Goal: Task Accomplishment & Management: Complete application form

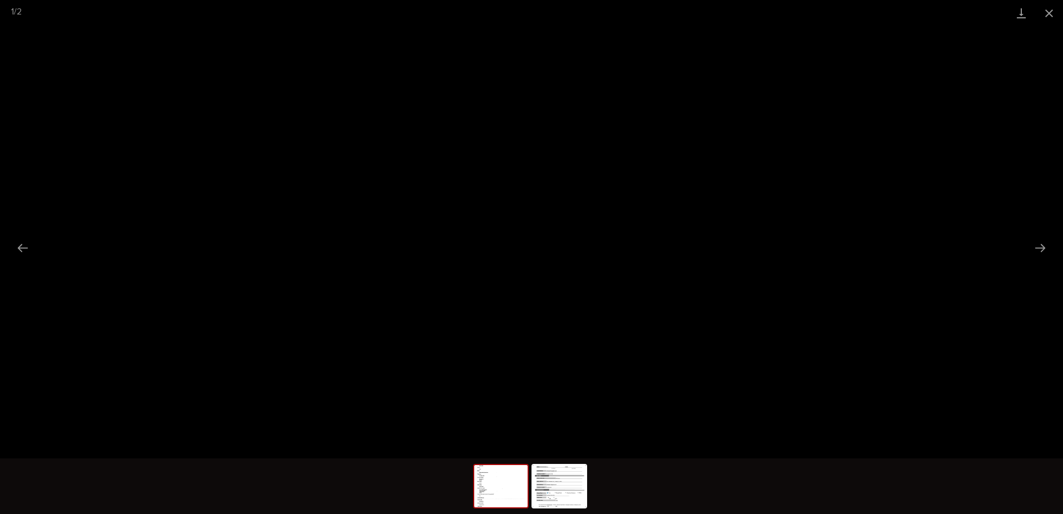
scroll to position [779, 0]
click at [1043, 12] on button "Close gallery" at bounding box center [1049, 13] width 28 height 26
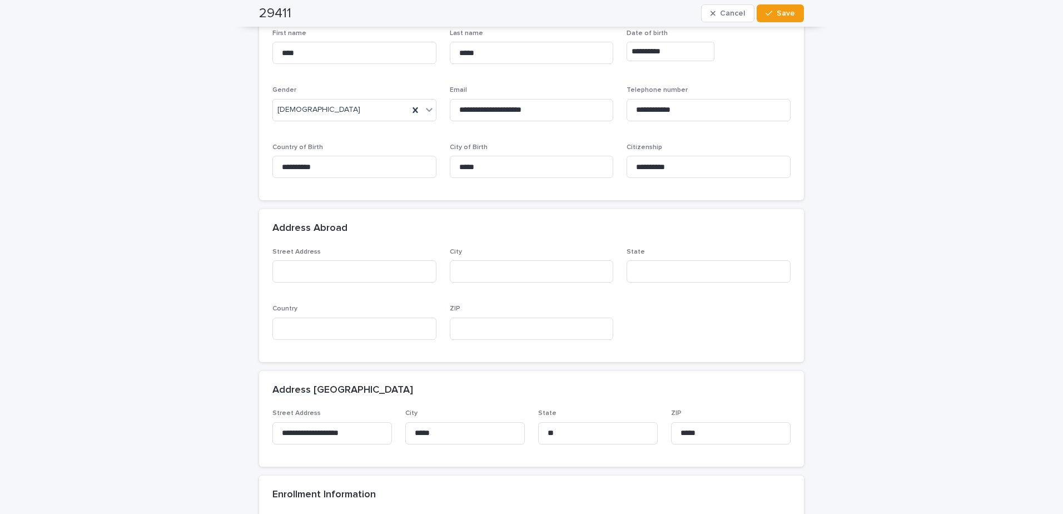
scroll to position [0, 0]
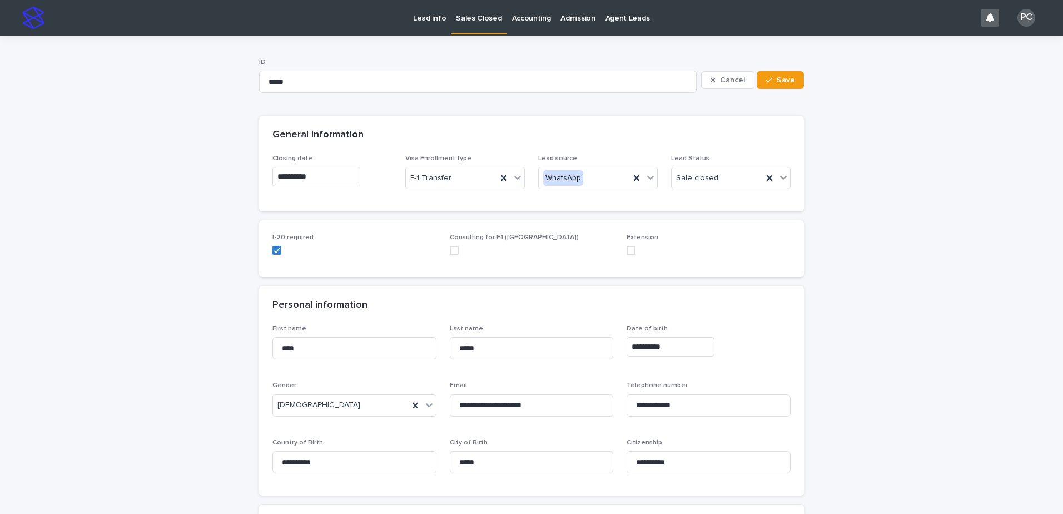
click at [427, 18] on p "Lead info" at bounding box center [429, 11] width 33 height 23
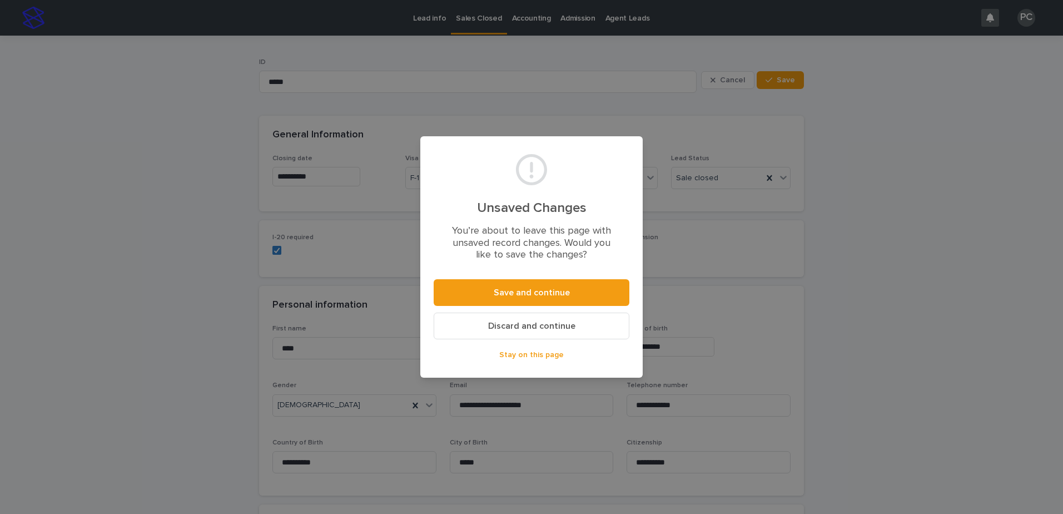
click at [493, 325] on span "Discard and continue" at bounding box center [531, 325] width 87 height 9
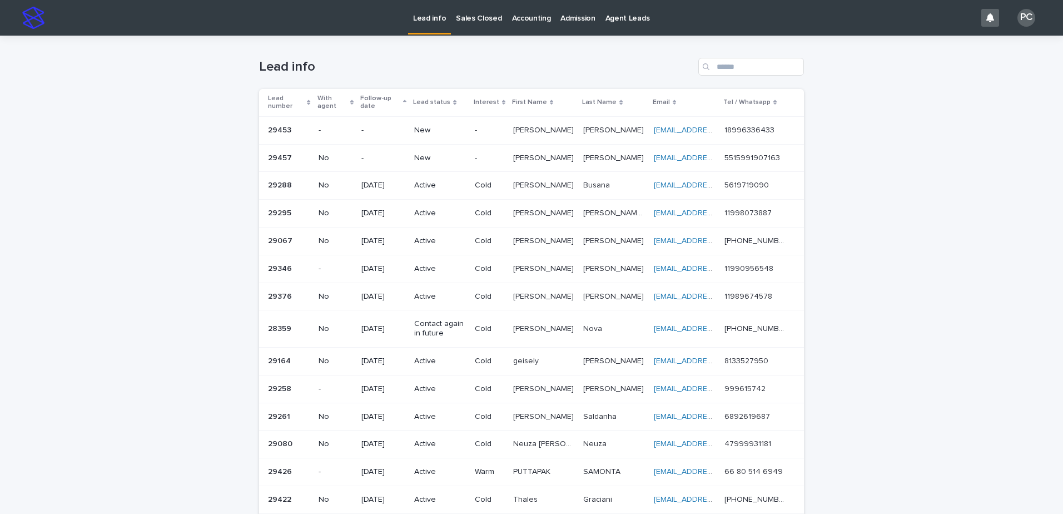
click at [324, 157] on p "No" at bounding box center [336, 157] width 34 height 9
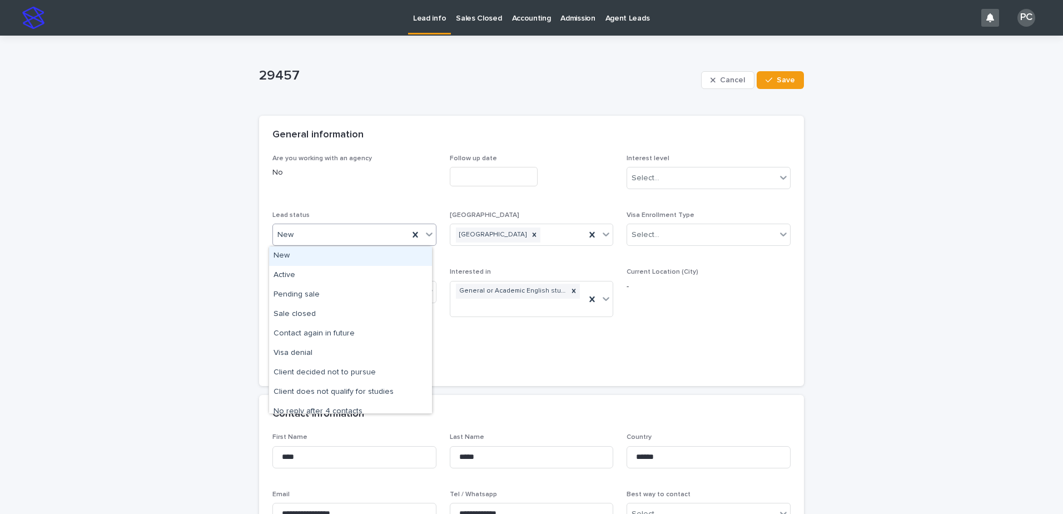
click at [332, 236] on div "New" at bounding box center [341, 235] width 136 height 18
click at [319, 272] on div "Active" at bounding box center [350, 275] width 163 height 19
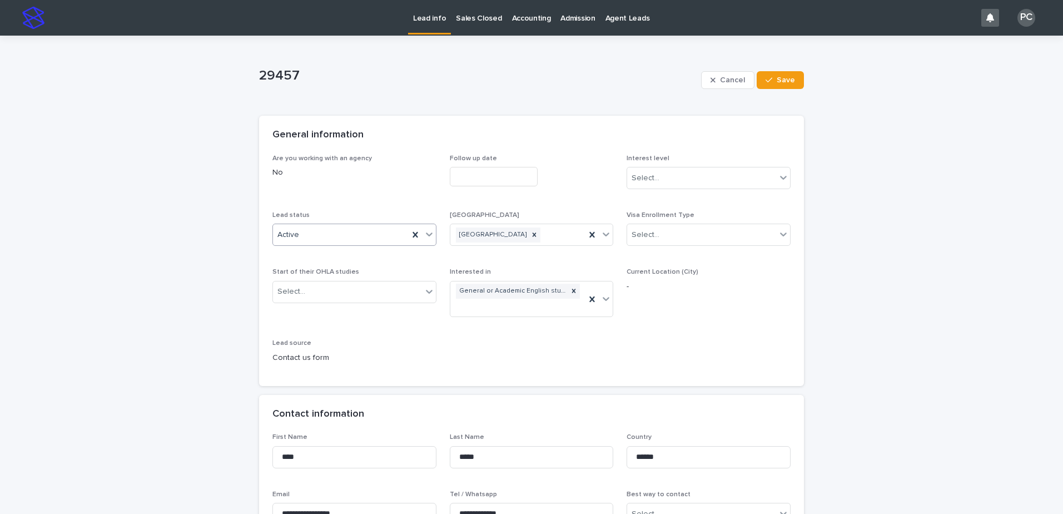
click at [475, 175] on input "text" at bounding box center [494, 176] width 88 height 19
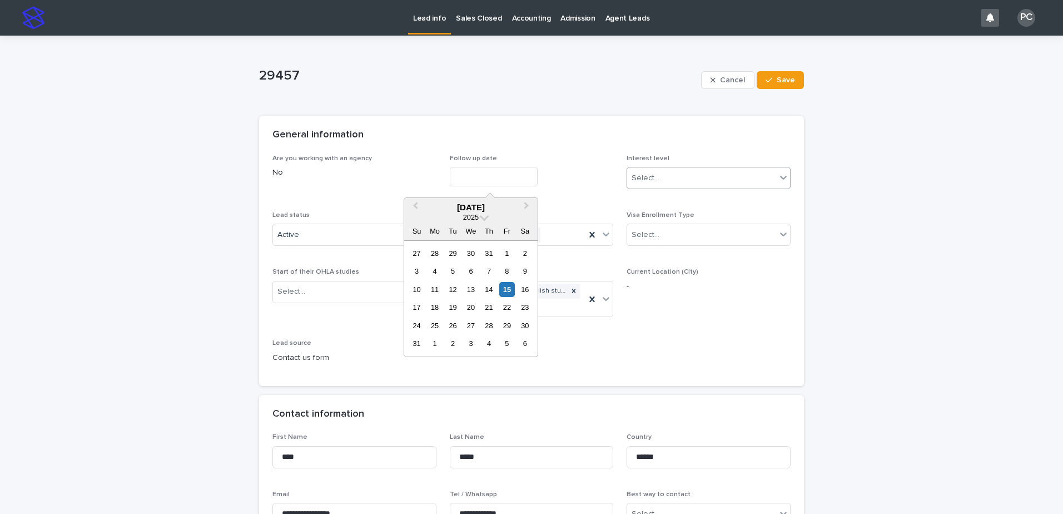
drag, startPoint x: 436, startPoint y: 304, endPoint x: 673, endPoint y: 188, distance: 264.4
click at [439, 302] on div "18" at bounding box center [434, 307] width 15 height 15
type input "**********"
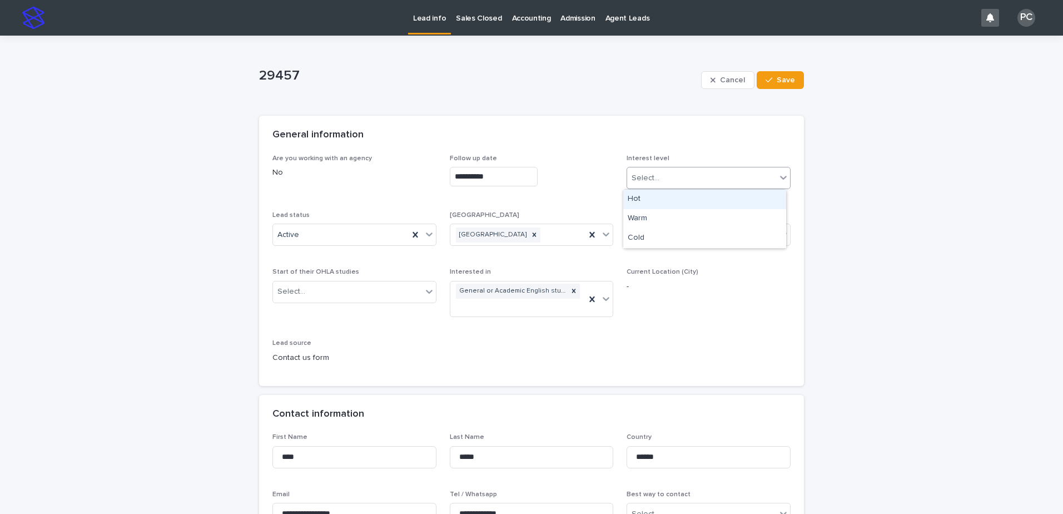
click at [688, 176] on div "Select..." at bounding box center [701, 178] width 149 height 18
click at [652, 240] on div "Cold" at bounding box center [704, 238] width 163 height 19
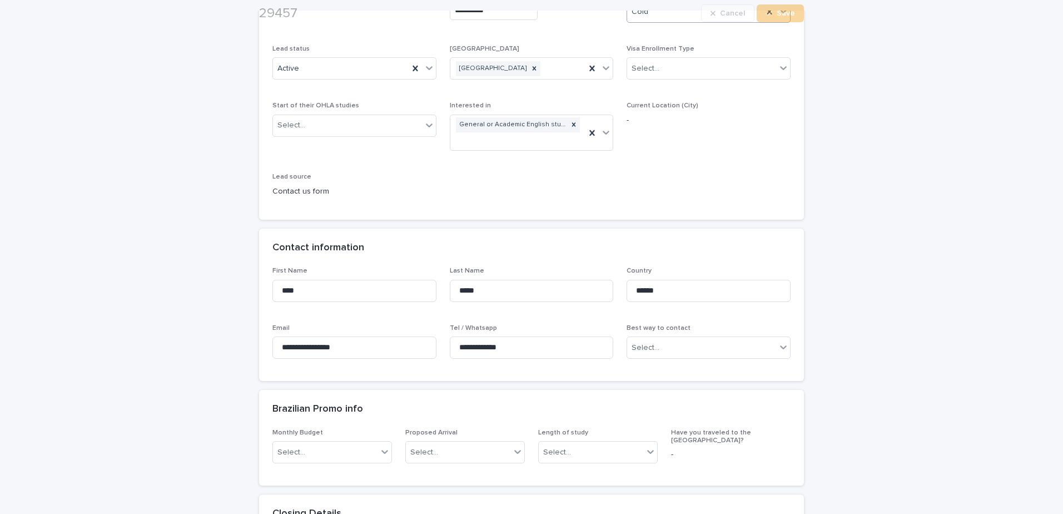
scroll to position [167, 0]
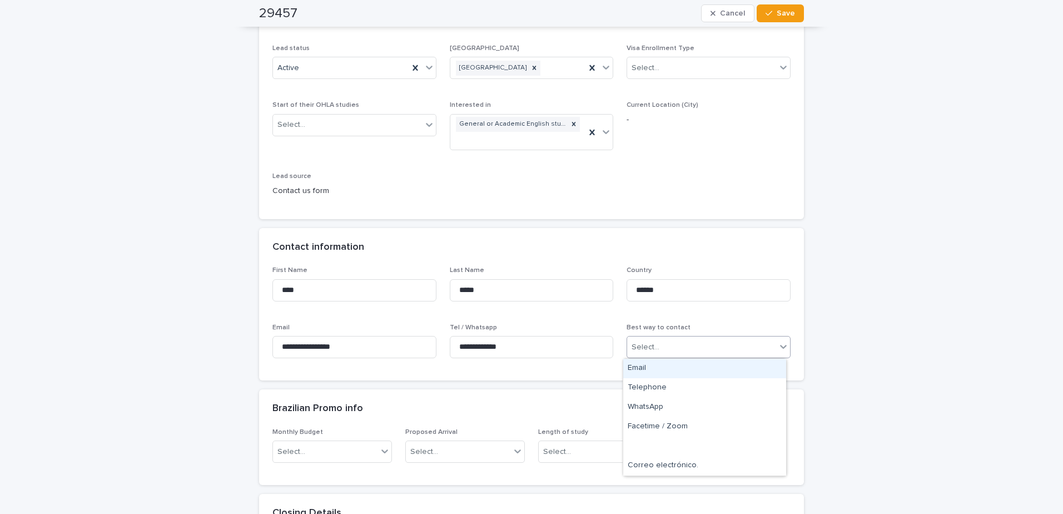
click at [632, 343] on div "Select..." at bounding box center [646, 347] width 28 height 12
click at [633, 410] on div "WhatsApp" at bounding box center [704, 407] width 163 height 19
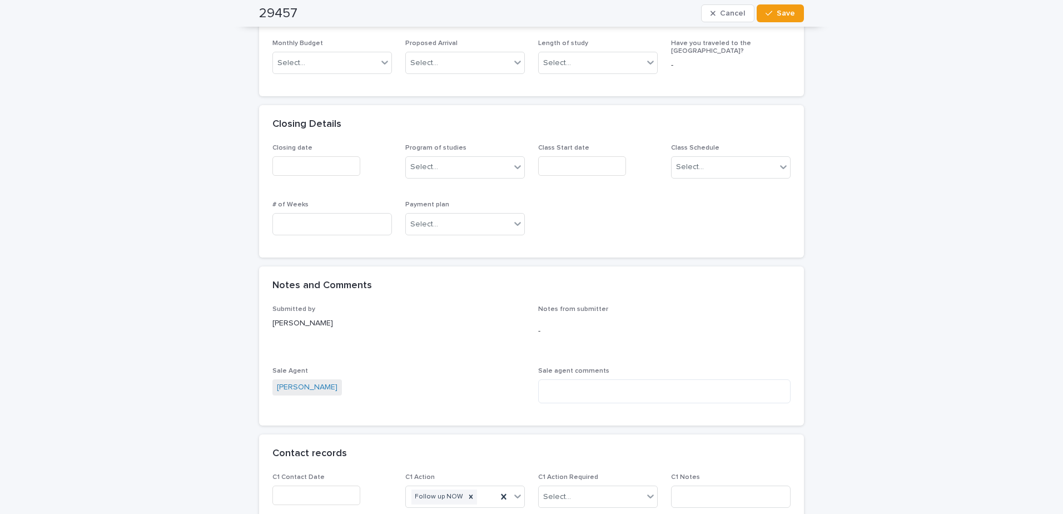
scroll to position [556, 0]
click at [298, 501] on input "text" at bounding box center [316, 494] width 88 height 19
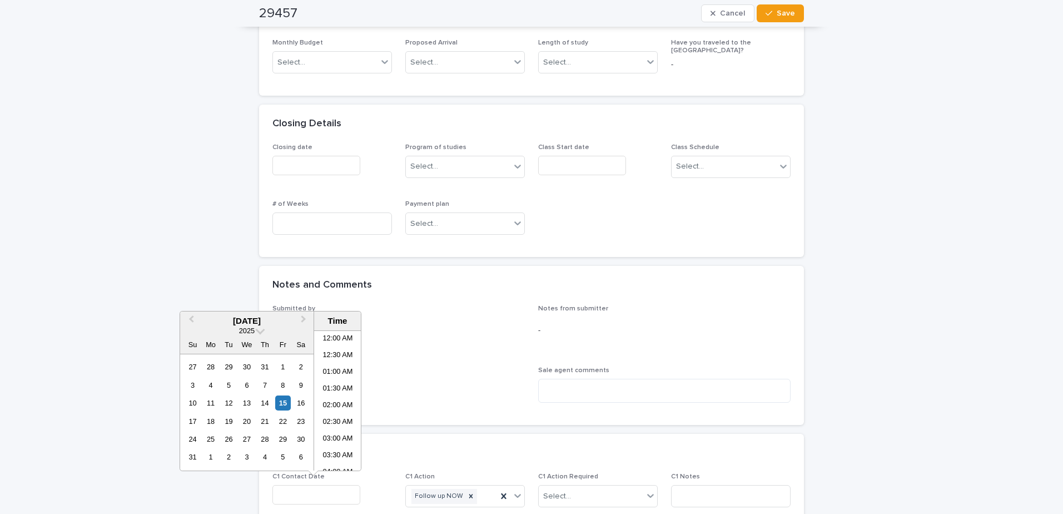
scroll to position [323, 0]
click at [280, 402] on div "15" at bounding box center [282, 402] width 15 height 15
click at [336, 414] on li "12:00 PM" at bounding box center [337, 417] width 47 height 17
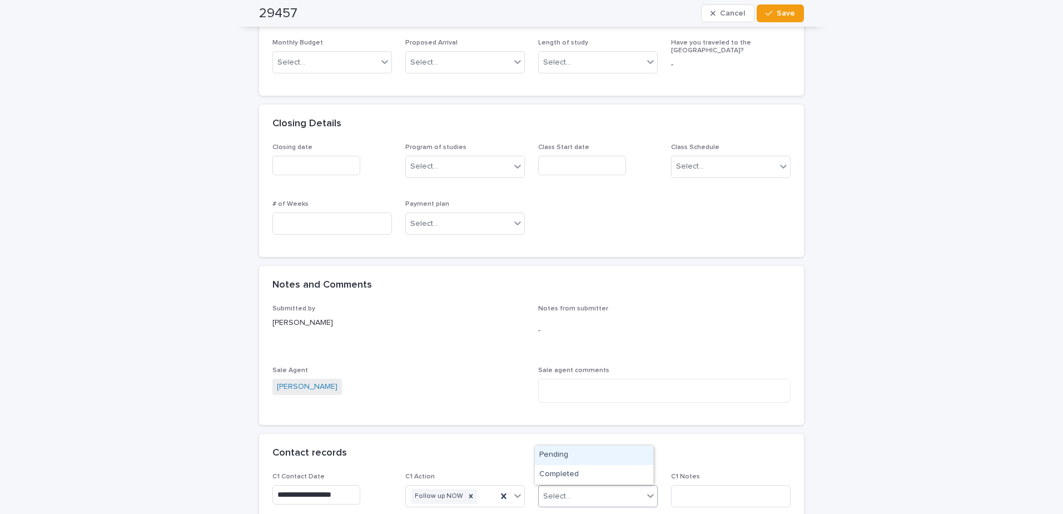
click at [598, 495] on div "Select..." at bounding box center [591, 496] width 105 height 18
click at [594, 476] on div "Completed" at bounding box center [594, 474] width 118 height 19
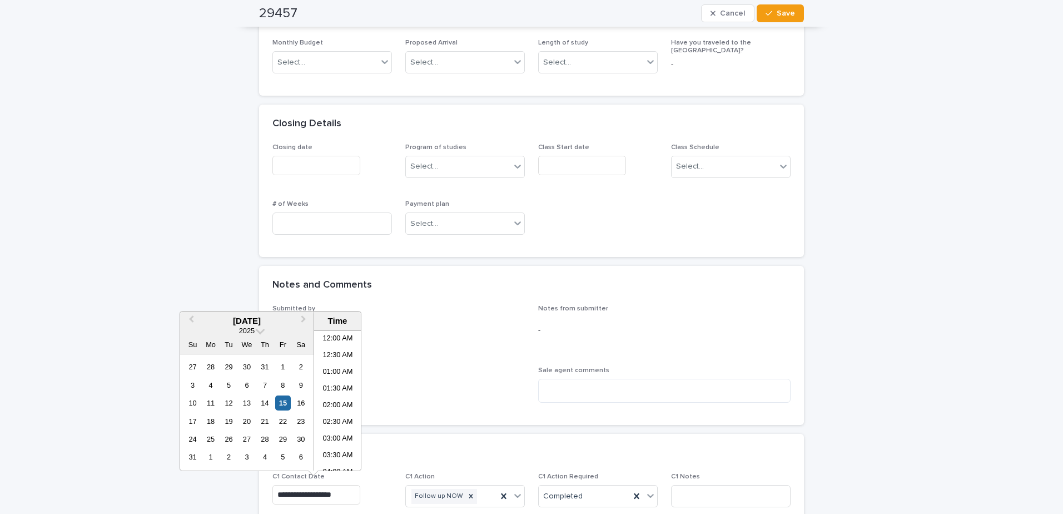
click at [314, 490] on input "**********" at bounding box center [316, 494] width 88 height 19
click at [338, 377] on li "11:30 AM" at bounding box center [337, 383] width 47 height 17
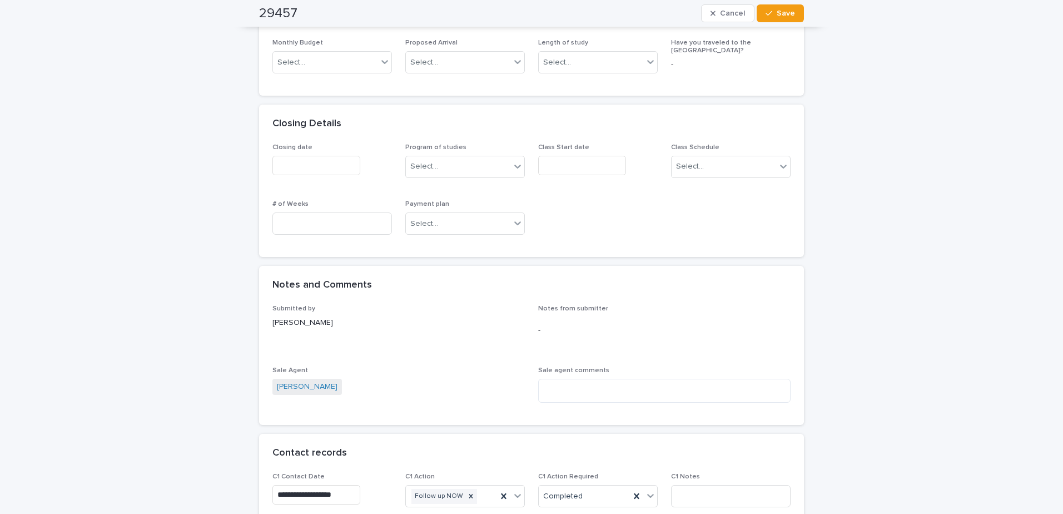
type input "**********"
click at [716, 501] on input at bounding box center [731, 496] width 120 height 22
type input "**********"
click at [772, 1] on div "29457 Cancel Save" at bounding box center [531, 13] width 545 height 27
click at [782, 20] on button "Save" at bounding box center [780, 13] width 47 height 18
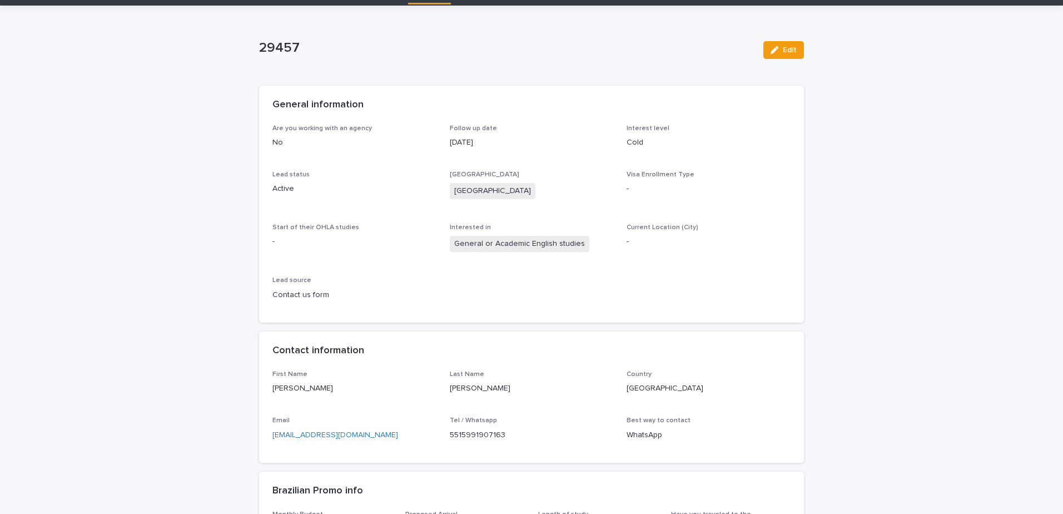
scroll to position [0, 0]
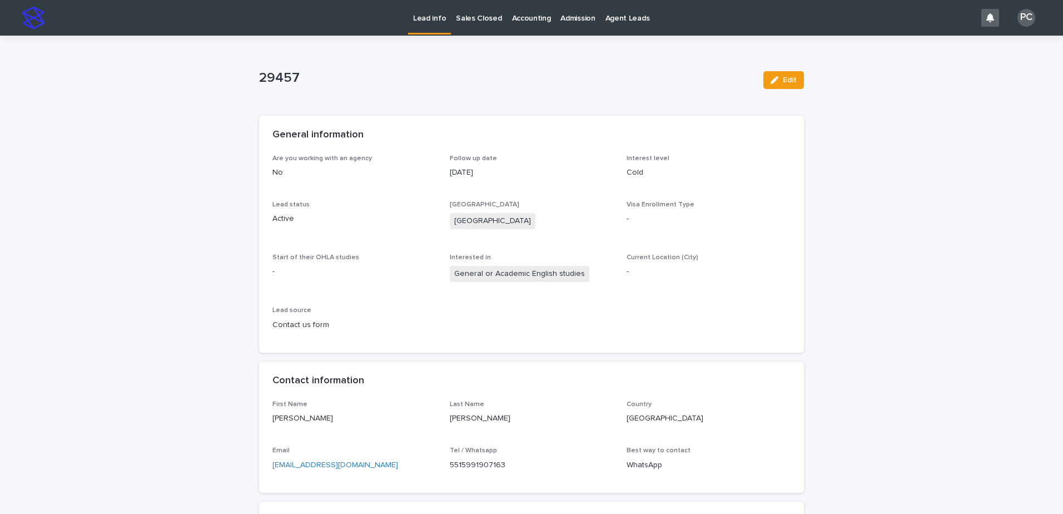
click at [420, 30] on link "Lead info" at bounding box center [429, 16] width 43 height 33
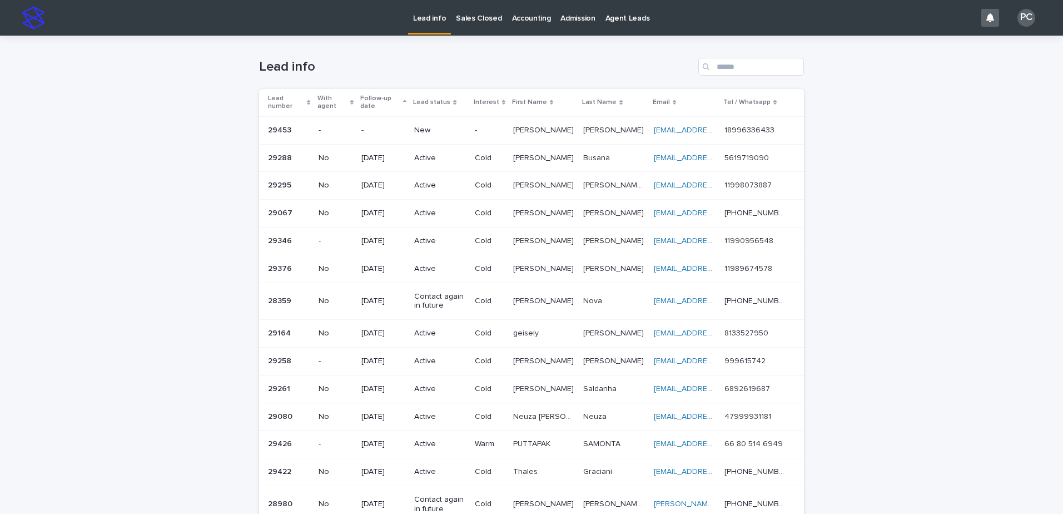
click at [428, 131] on p "New" at bounding box center [439, 130] width 51 height 9
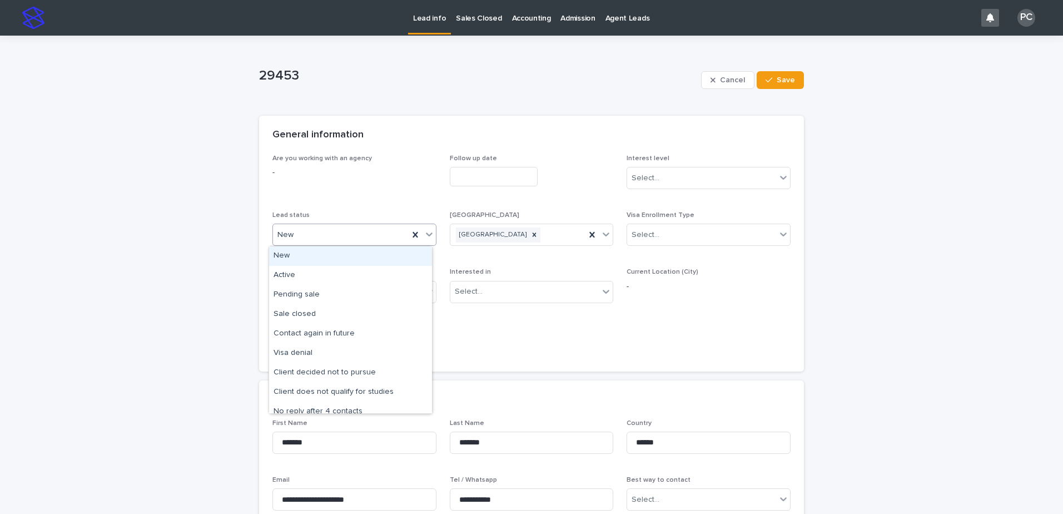
click at [323, 239] on div "New" at bounding box center [341, 235] width 136 height 18
click at [319, 276] on div "Active" at bounding box center [350, 275] width 163 height 19
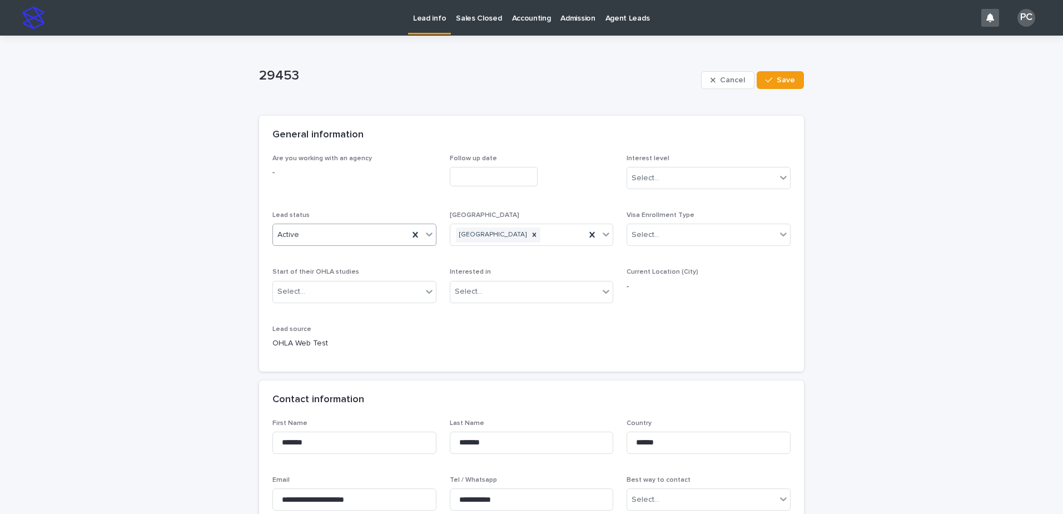
click at [513, 172] on input "text" at bounding box center [494, 176] width 88 height 19
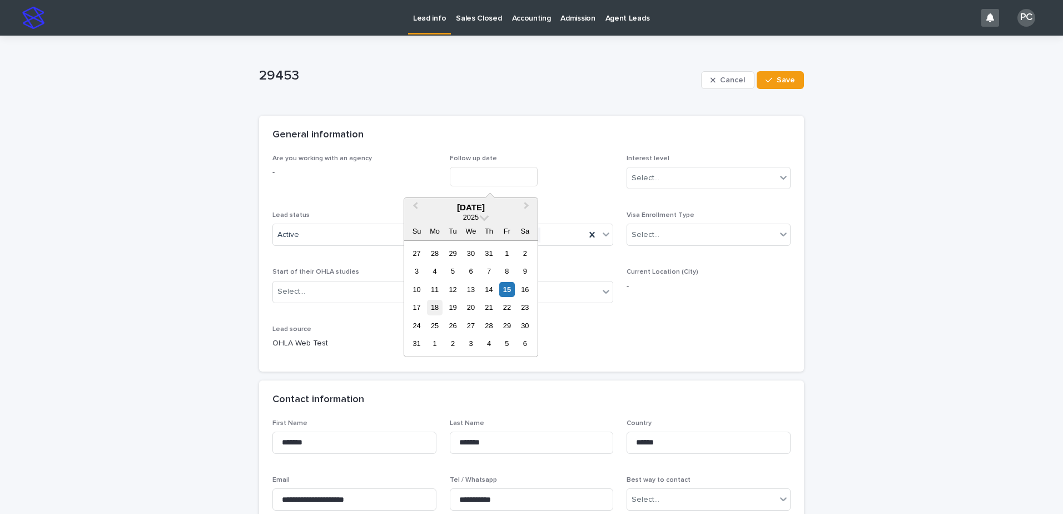
click at [434, 308] on div "18" at bounding box center [434, 307] width 15 height 15
type input "**********"
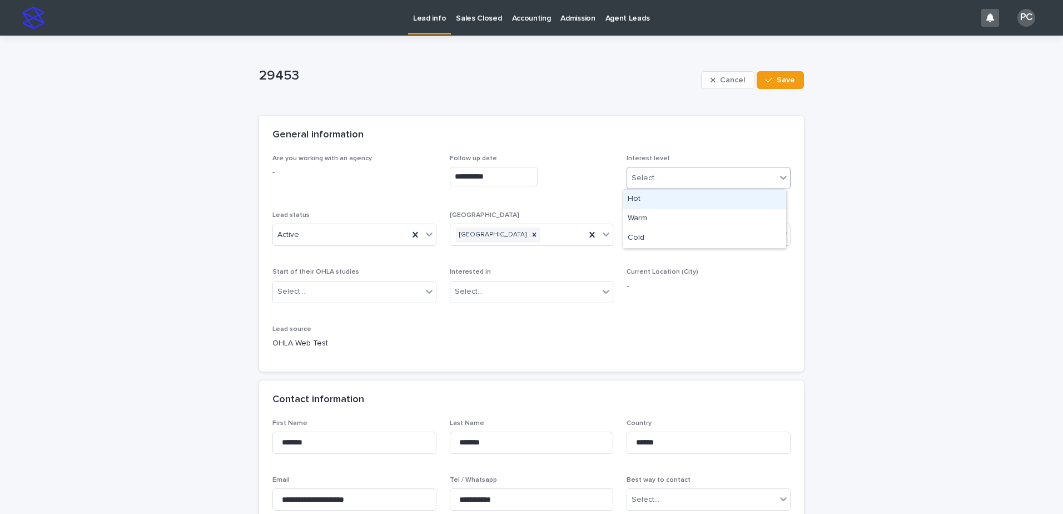
click at [677, 177] on div "Select..." at bounding box center [701, 178] width 149 height 18
click at [667, 242] on div "Cold" at bounding box center [704, 238] width 163 height 19
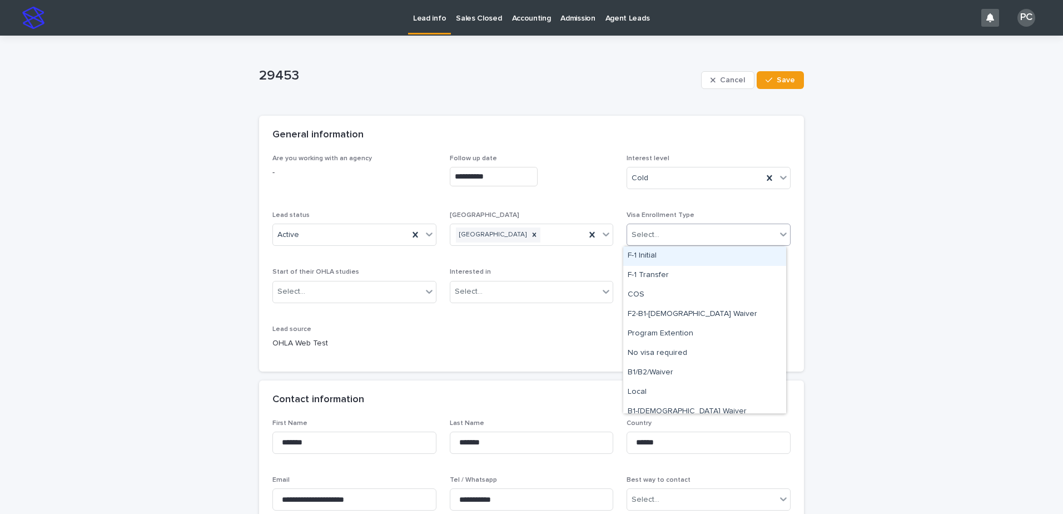
click at [668, 226] on div "Select..." at bounding box center [701, 235] width 149 height 18
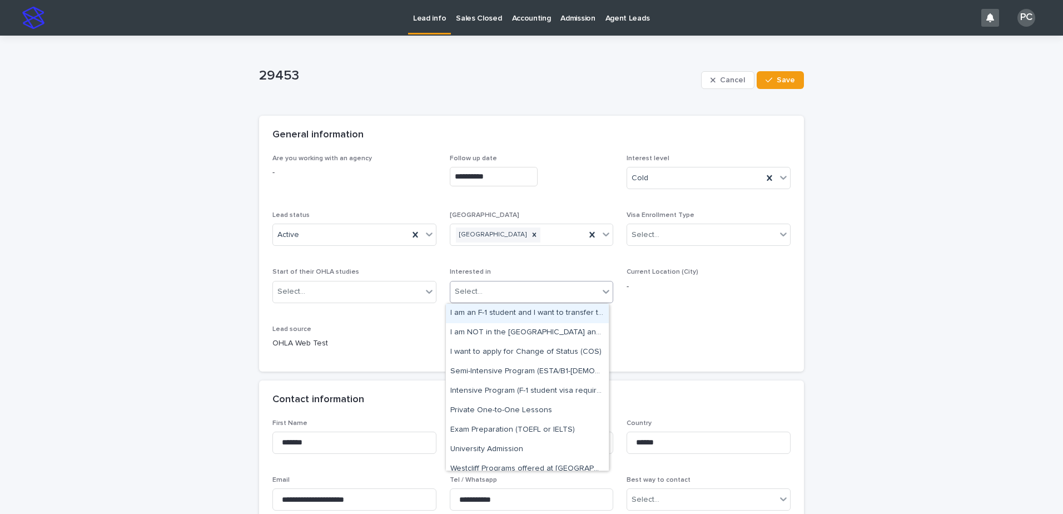
click at [512, 286] on div "Select..." at bounding box center [524, 291] width 149 height 18
click at [720, 340] on div "**********" at bounding box center [531, 257] width 518 height 204
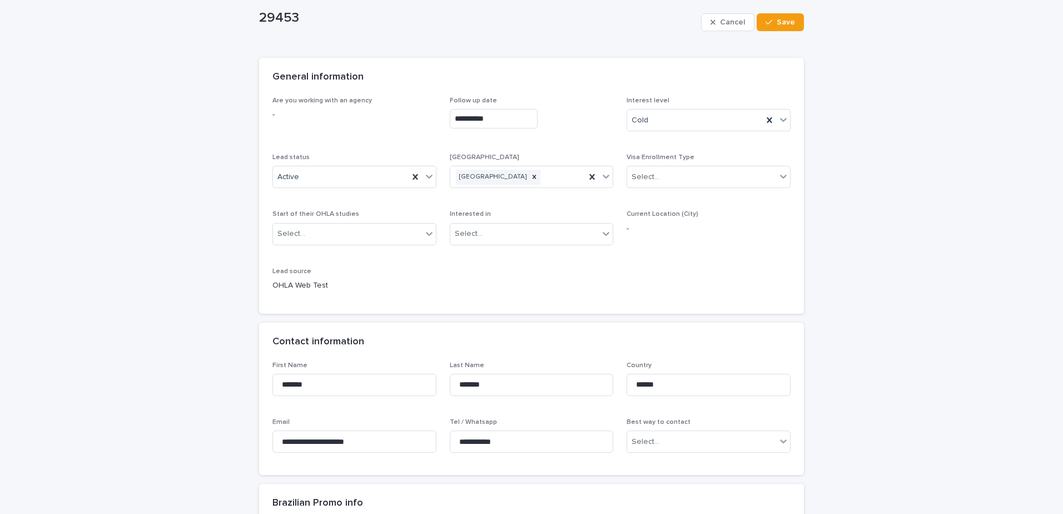
scroll to position [222, 0]
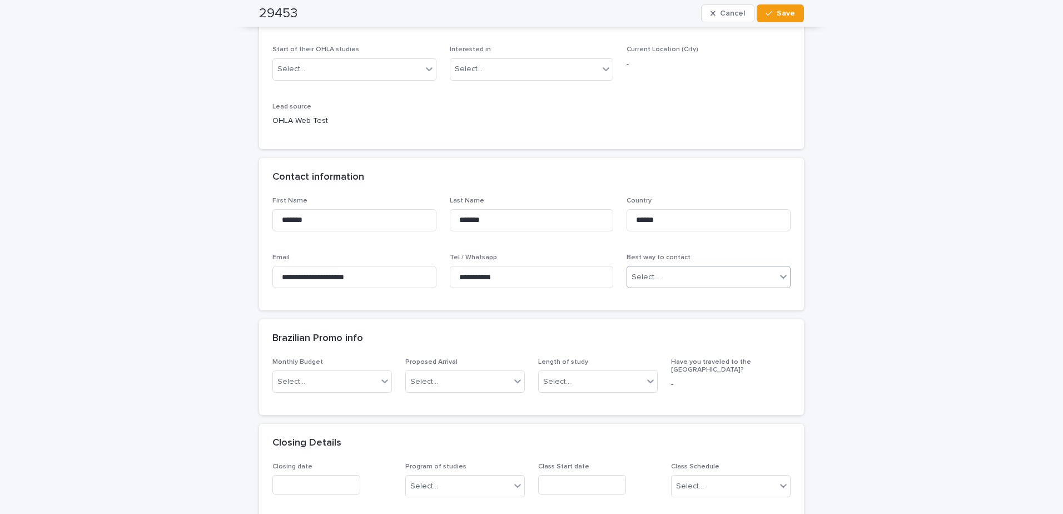
click at [657, 275] on div "Select..." at bounding box center [701, 277] width 149 height 18
click at [648, 295] on div "Email" at bounding box center [704, 298] width 163 height 19
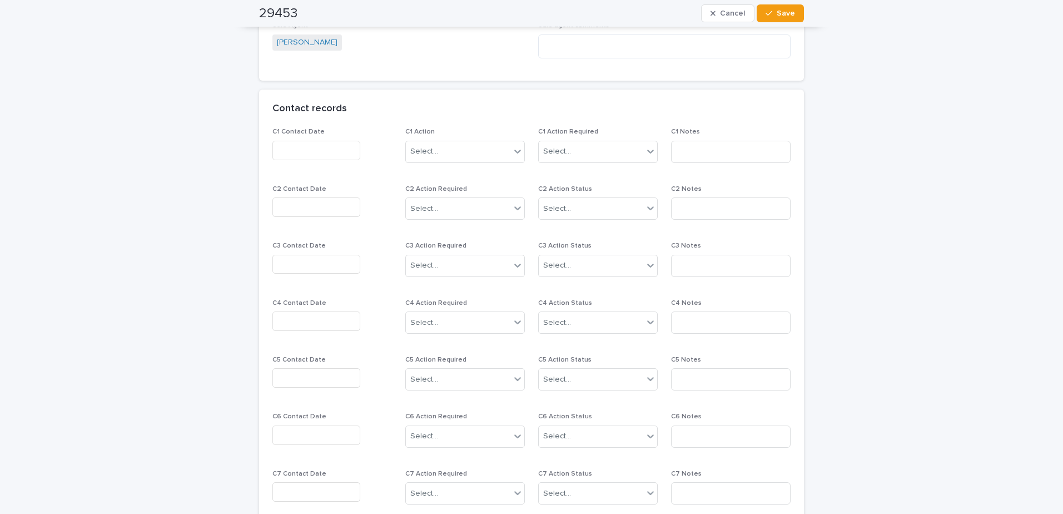
scroll to position [890, 0]
click at [315, 138] on input "text" at bounding box center [316, 146] width 88 height 19
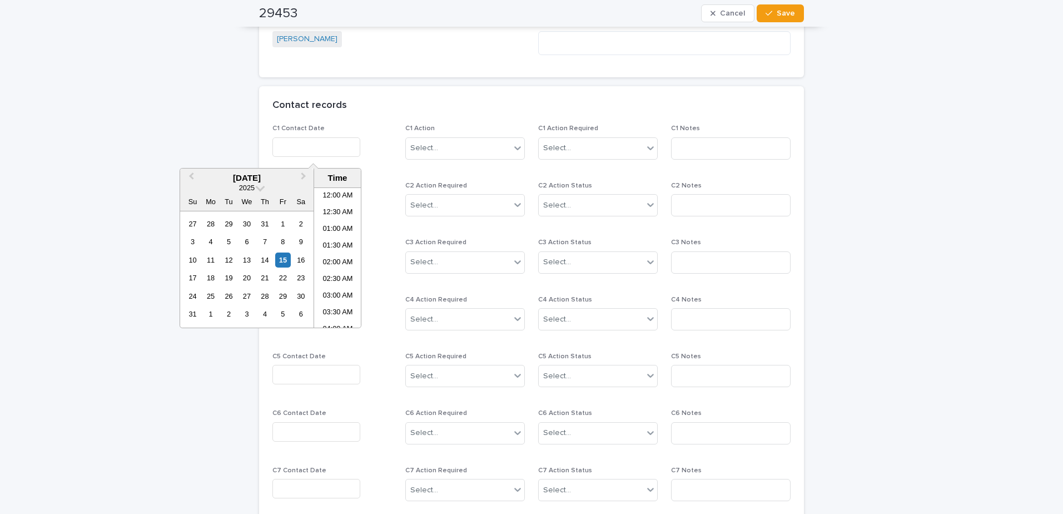
scroll to position [323, 0]
click at [288, 261] on div "15" at bounding box center [282, 259] width 15 height 15
click at [339, 271] on li "12:00 PM" at bounding box center [337, 274] width 47 height 17
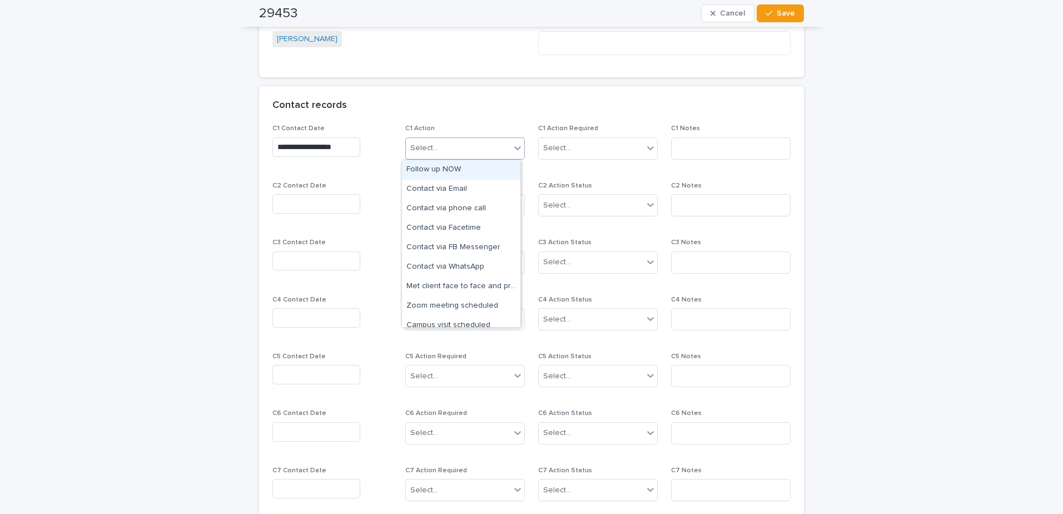
click at [455, 147] on div "Select..." at bounding box center [458, 148] width 105 height 18
click at [313, 150] on input "**********" at bounding box center [316, 146] width 88 height 19
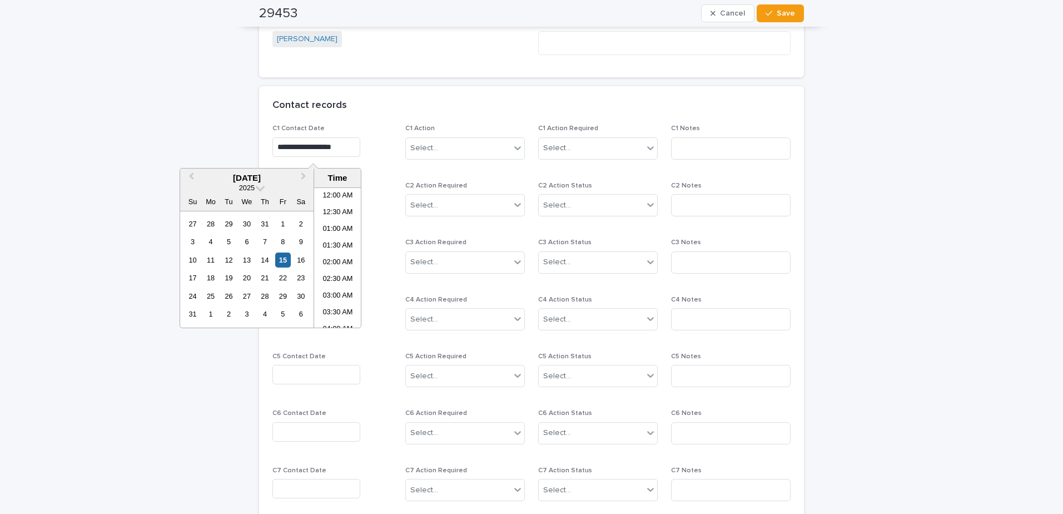
scroll to position [339, 0]
click at [343, 189] on li "10:00 AM" at bounding box center [337, 190] width 47 height 17
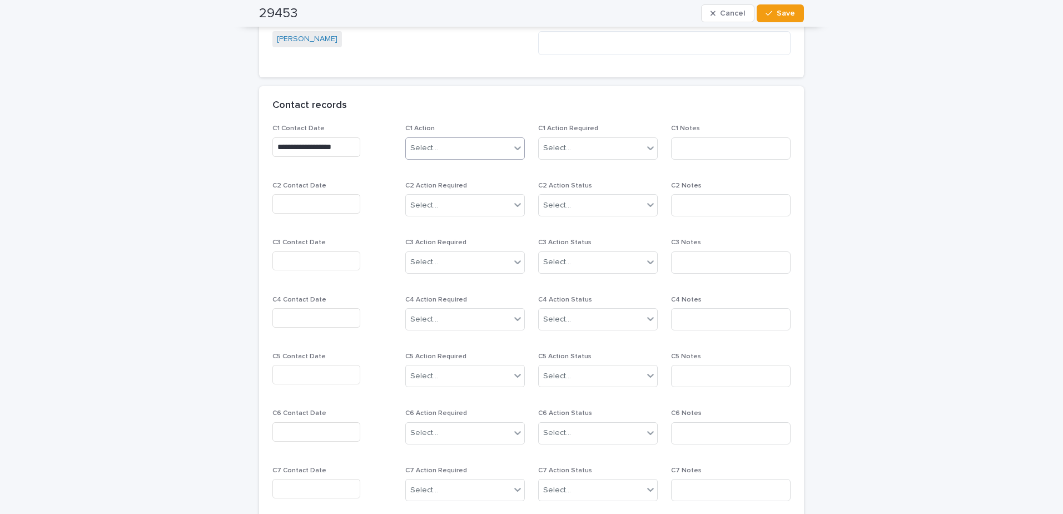
type input "**********"
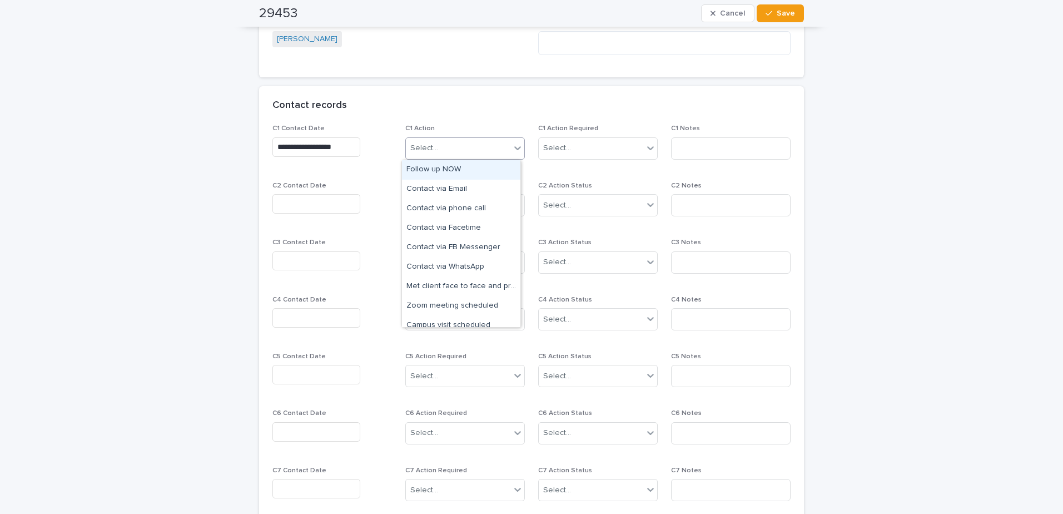
click at [443, 148] on div "Select..." at bounding box center [458, 148] width 105 height 18
click at [455, 189] on div "Contact via Email" at bounding box center [461, 189] width 118 height 19
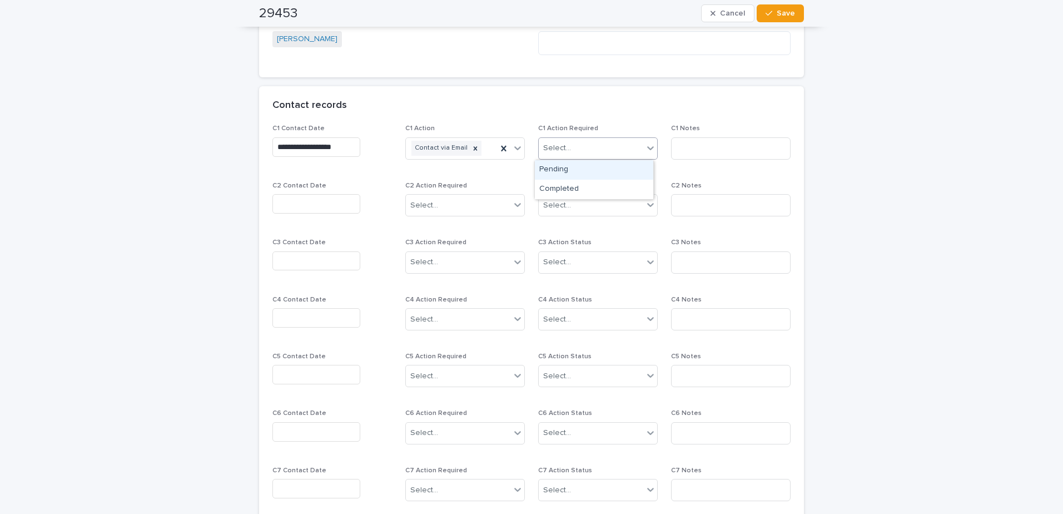
click at [566, 156] on div "Select..." at bounding box center [591, 148] width 105 height 18
click at [561, 191] on div "Completed" at bounding box center [594, 189] width 118 height 19
click at [678, 150] on input at bounding box center [731, 148] width 120 height 22
type input "**********"
click at [778, 15] on span "Save" at bounding box center [786, 13] width 18 height 8
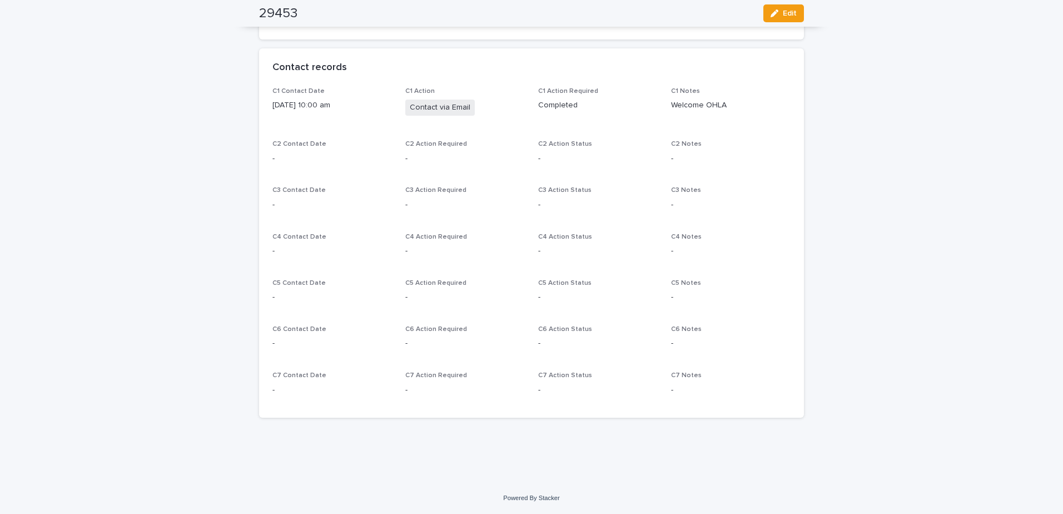
scroll to position [852, 0]
